Goal: Information Seeking & Learning: Learn about a topic

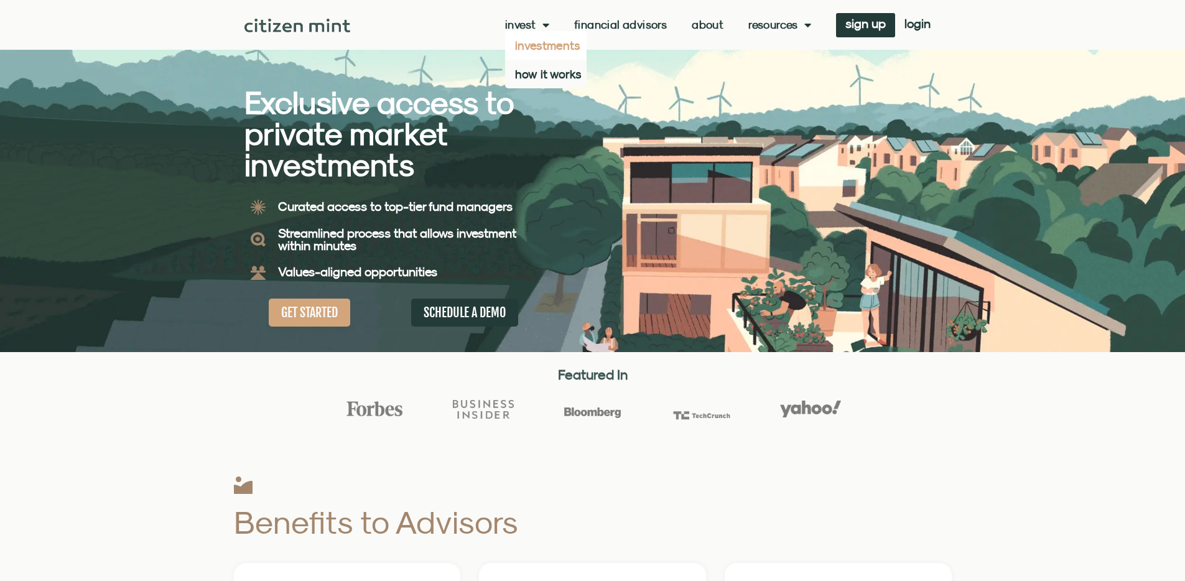
click at [539, 48] on link "investments" at bounding box center [545, 45] width 81 height 29
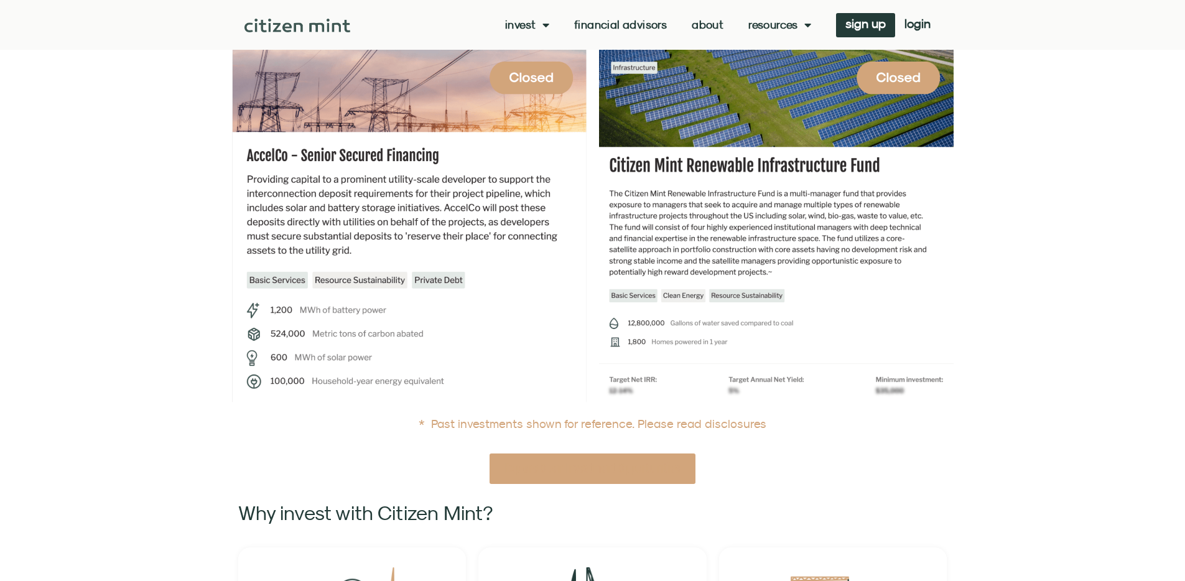
scroll to position [129, 0]
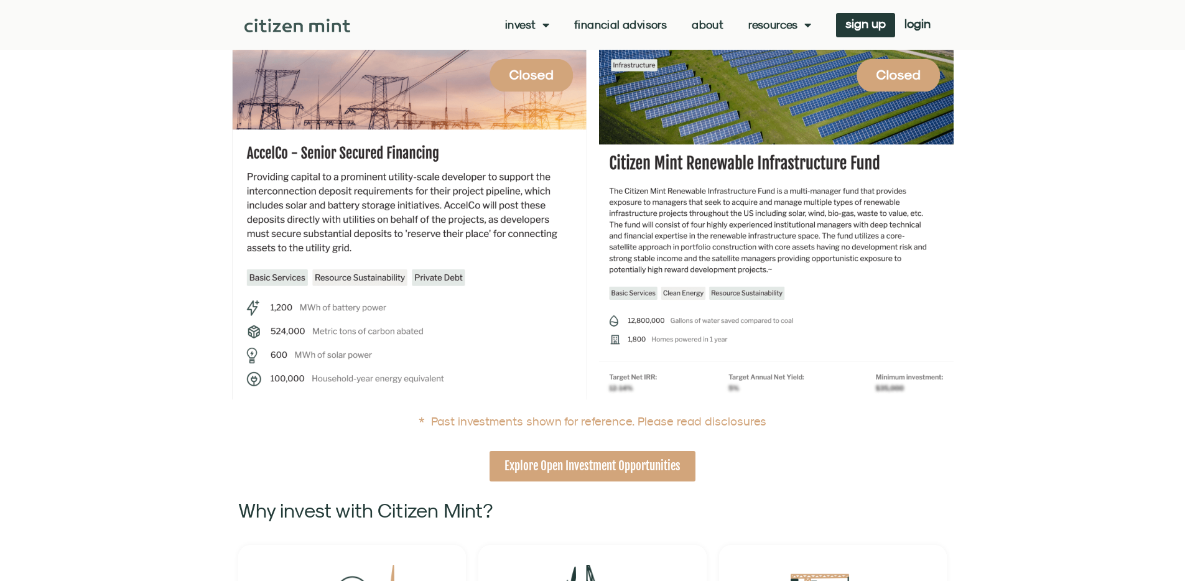
click at [575, 471] on span "Explore Open Investment Opportunities" at bounding box center [592, 466] width 176 height 16
